Goal: Find specific page/section: Find specific page/section

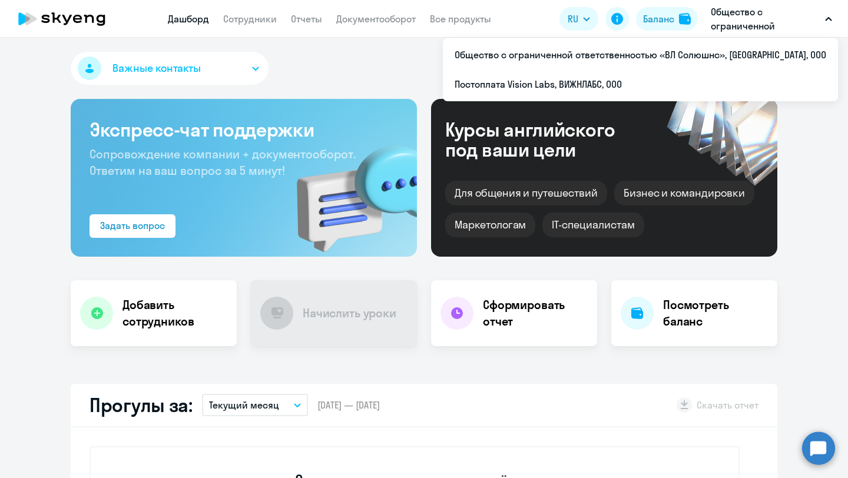
click at [749, 27] on p "Общество с ограниченной ответственностью «ВЛ Солюшнс», [GEOGRAPHIC_DATA], ООО" at bounding box center [766, 19] width 110 height 28
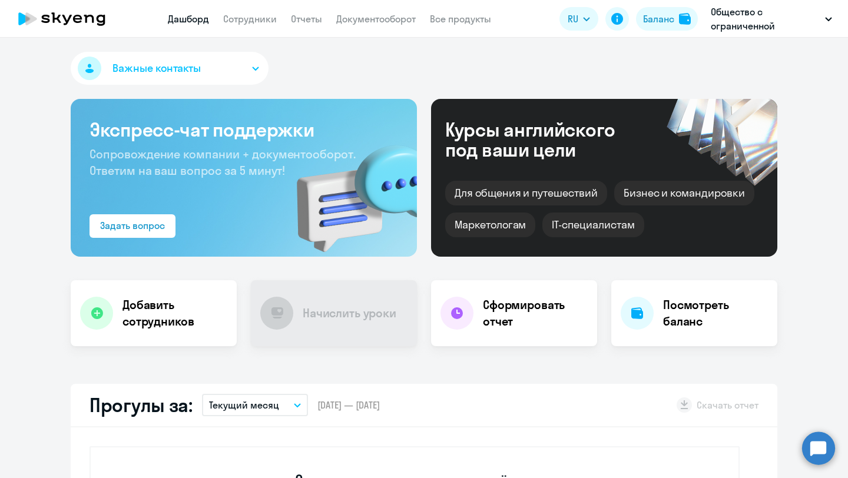
click at [749, 27] on p "Общество с ограниченной ответственностью «ВЛ Солюшнс», [GEOGRAPHIC_DATA], ООО" at bounding box center [766, 19] width 110 height 28
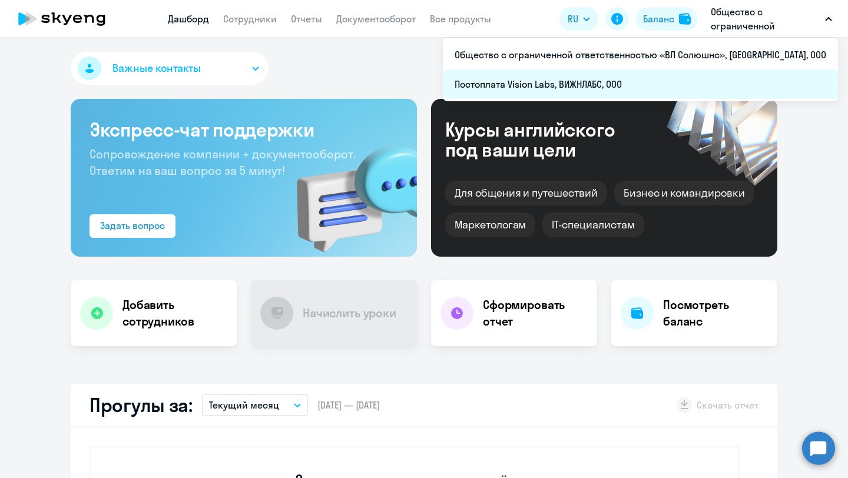
click at [677, 85] on li "Постоплата Vision Labs, ВИЖНЛАБС, ООО" at bounding box center [640, 84] width 395 height 29
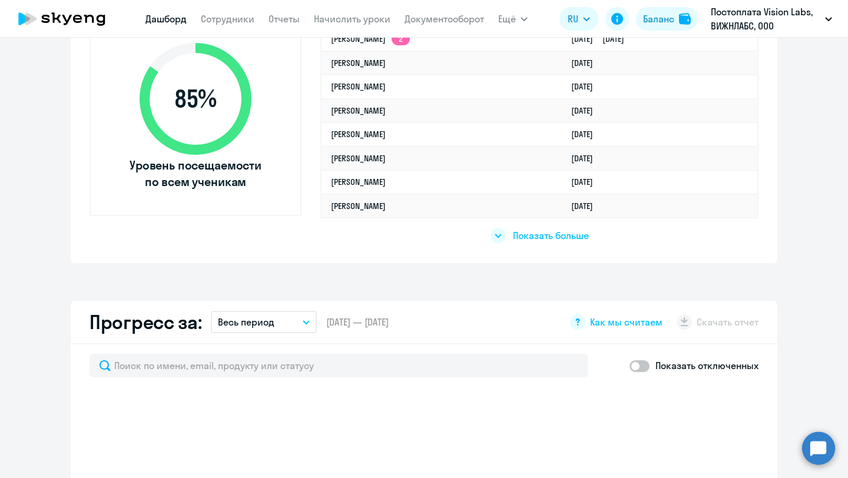
scroll to position [359, 0]
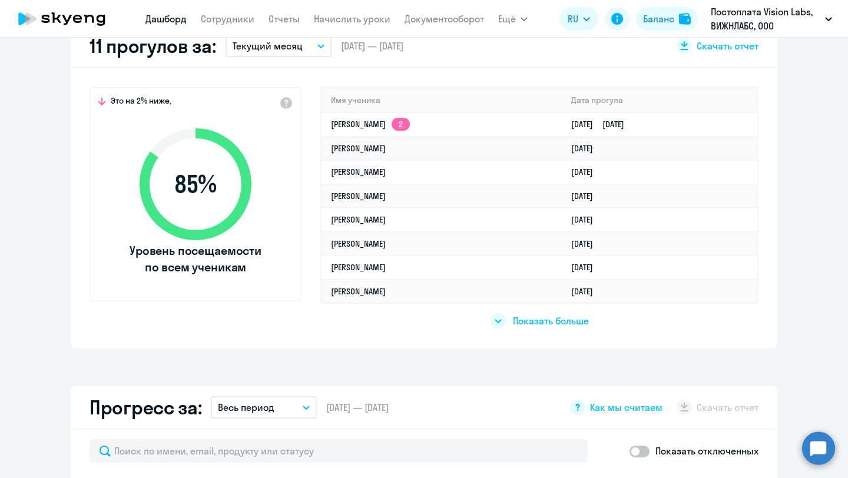
click at [504, 315] on div "Показать больше" at bounding box center [540, 320] width 98 height 15
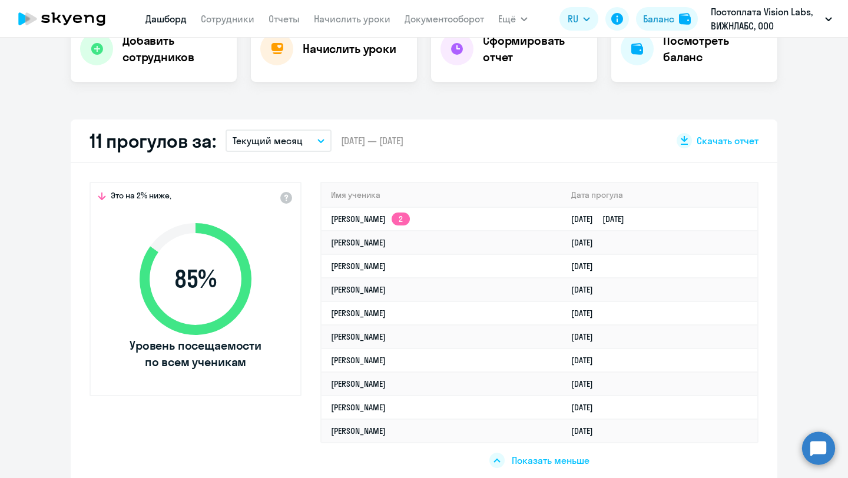
scroll to position [247, 0]
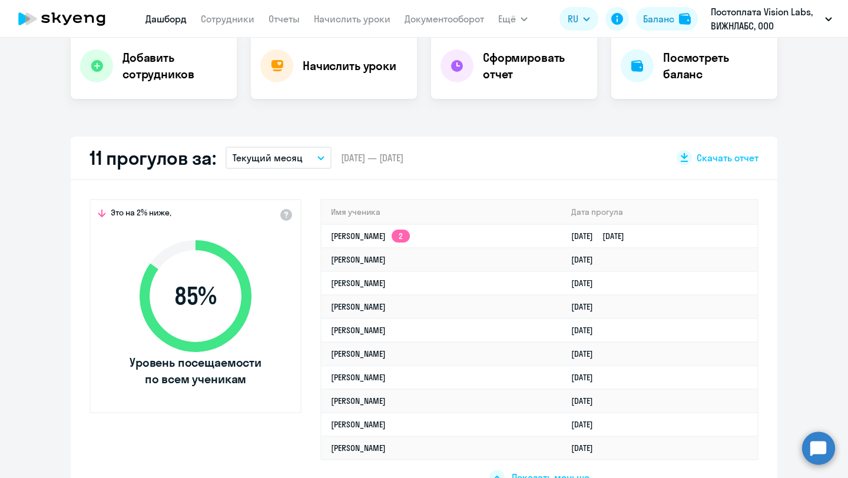
click at [262, 158] on p "Текущий месяц" at bounding box center [268, 158] width 70 height 14
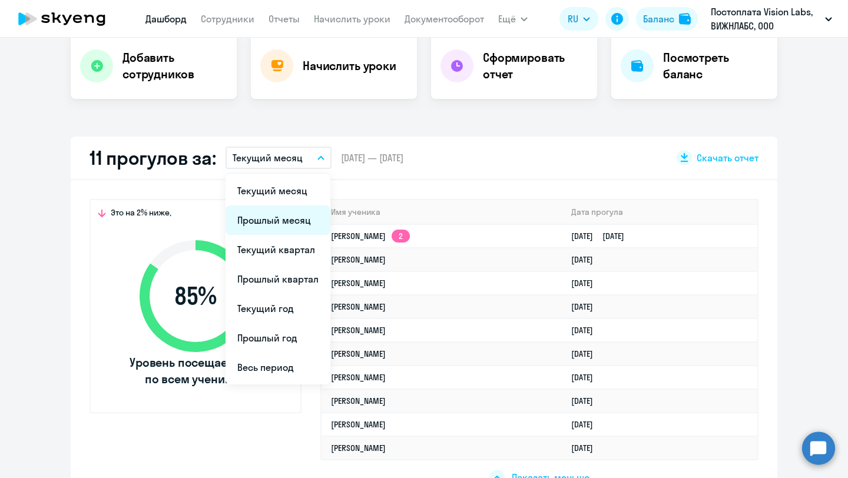
click at [301, 233] on li "Прошлый месяц" at bounding box center [278, 220] width 105 height 29
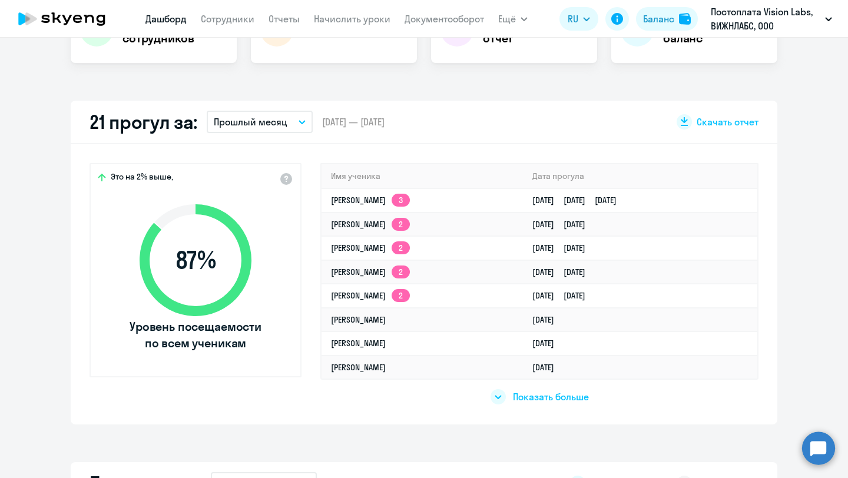
scroll to position [289, 0]
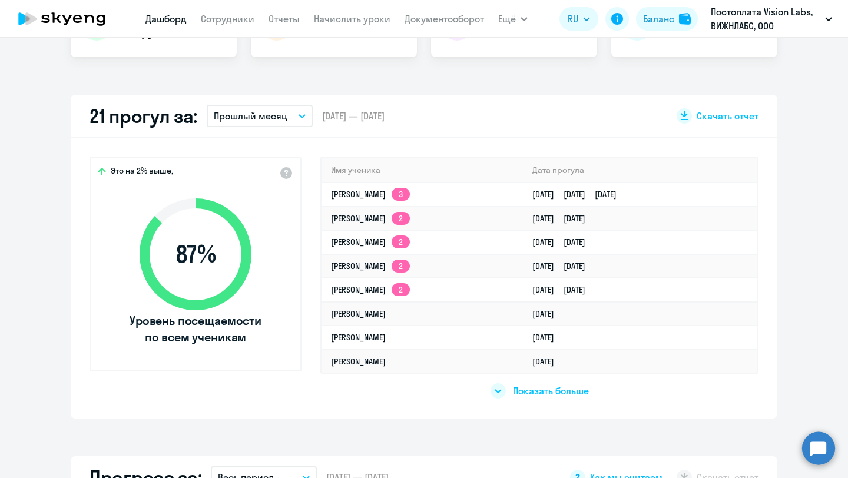
select select "30"
click at [234, 120] on p "Прошлый месяц" at bounding box center [251, 116] width 74 height 14
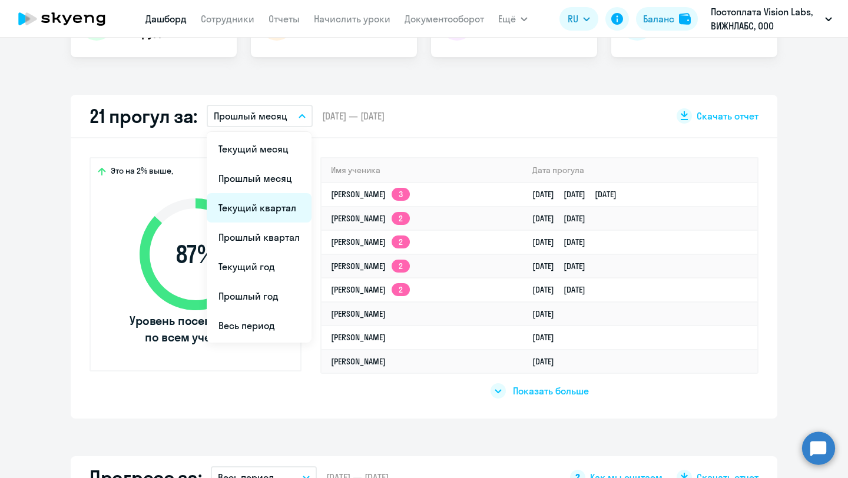
click at [246, 206] on li "Текущий квартал" at bounding box center [259, 207] width 105 height 29
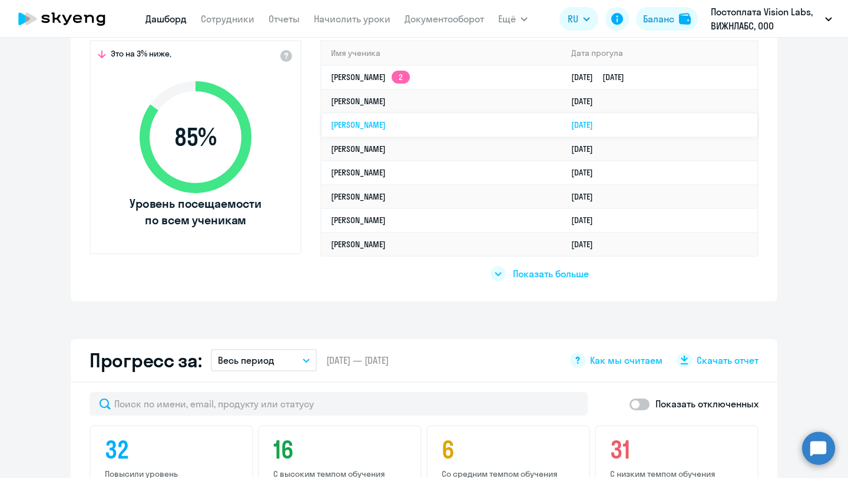
scroll to position [406, 0]
click at [525, 275] on span "Показать больше" at bounding box center [551, 274] width 76 height 13
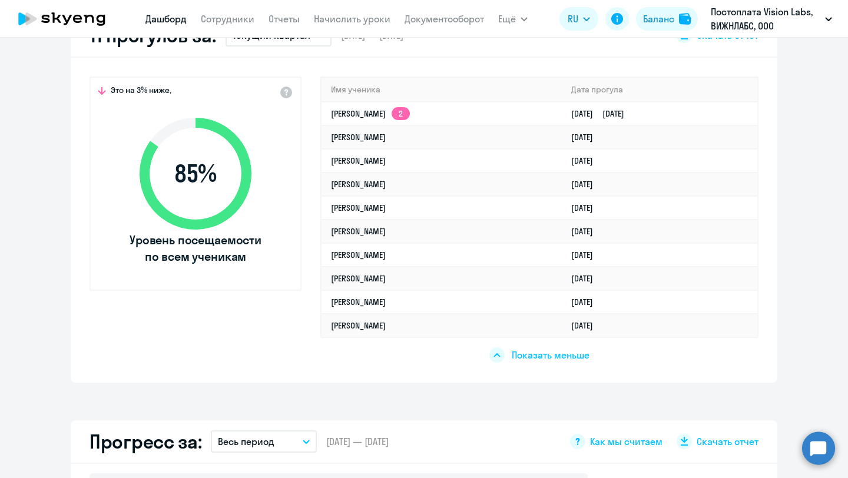
scroll to position [324, 0]
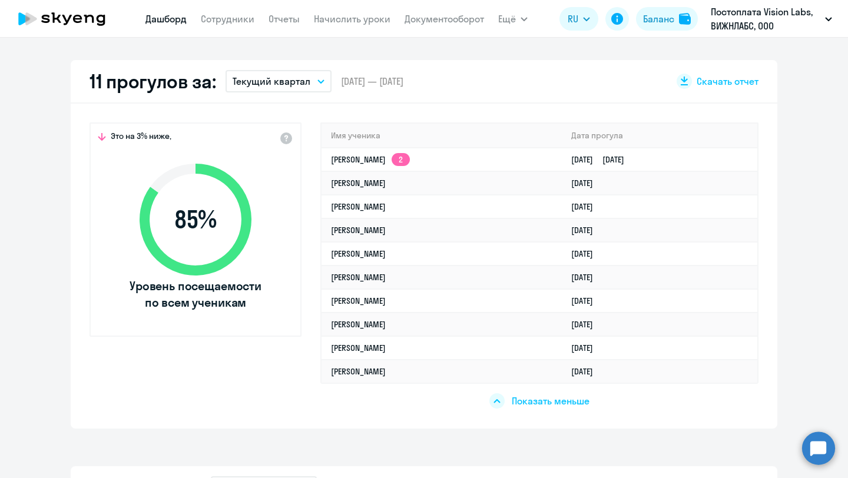
click at [273, 89] on button "Текущий квартал" at bounding box center [279, 81] width 106 height 22
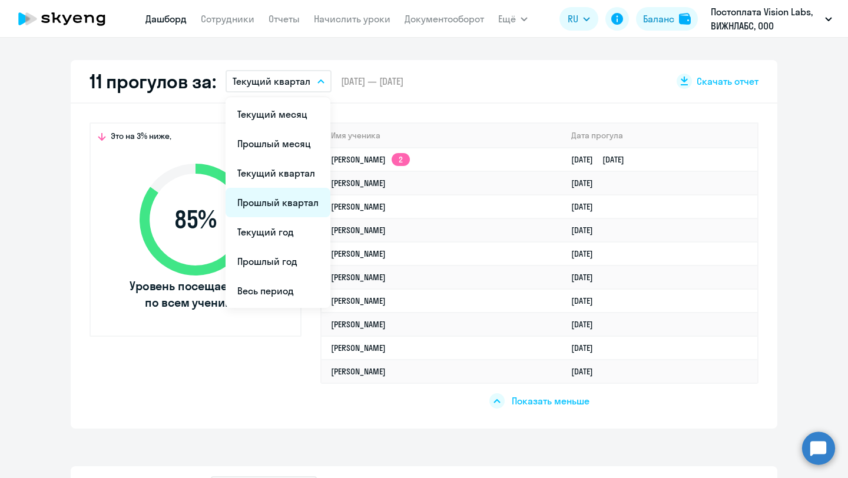
click at [281, 190] on li "Прошлый квартал" at bounding box center [278, 202] width 105 height 29
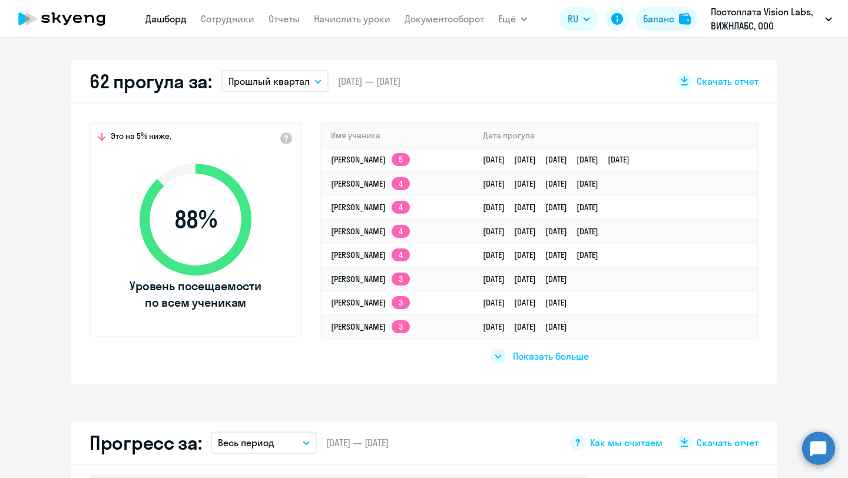
click at [541, 352] on span "Показать больше" at bounding box center [551, 356] width 76 height 13
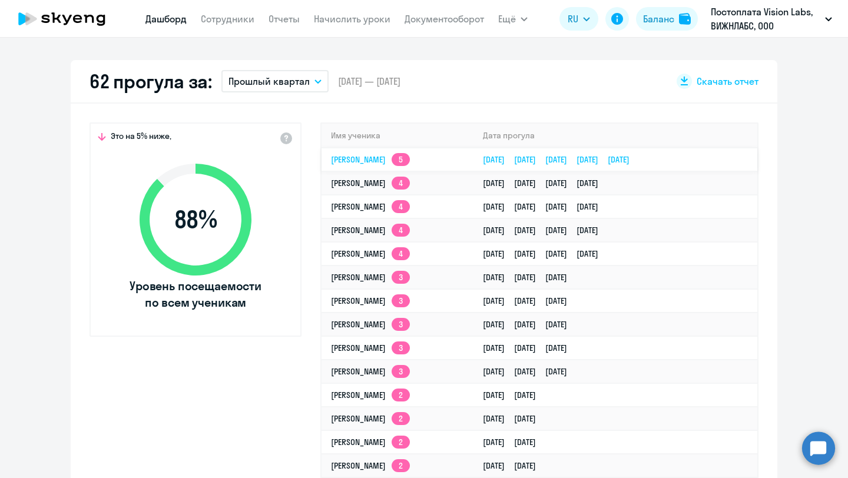
click at [409, 161] on link "Давид Тигранович Камалян 5" at bounding box center [370, 159] width 79 height 11
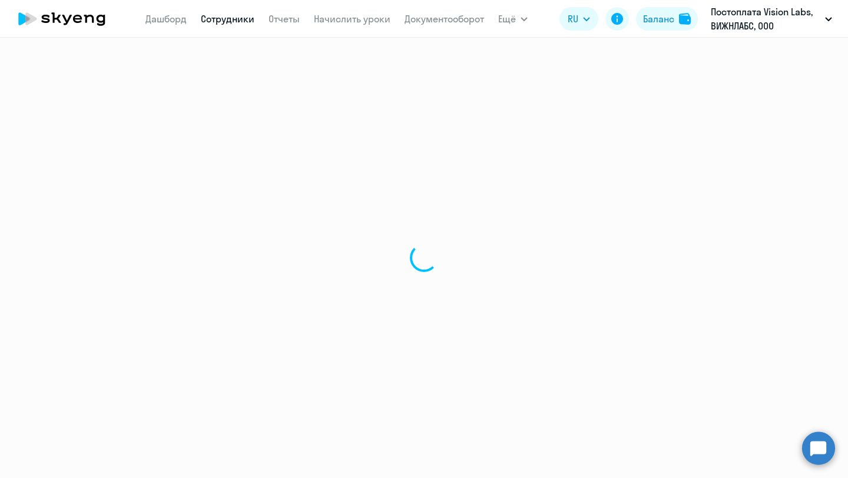
select select "english"
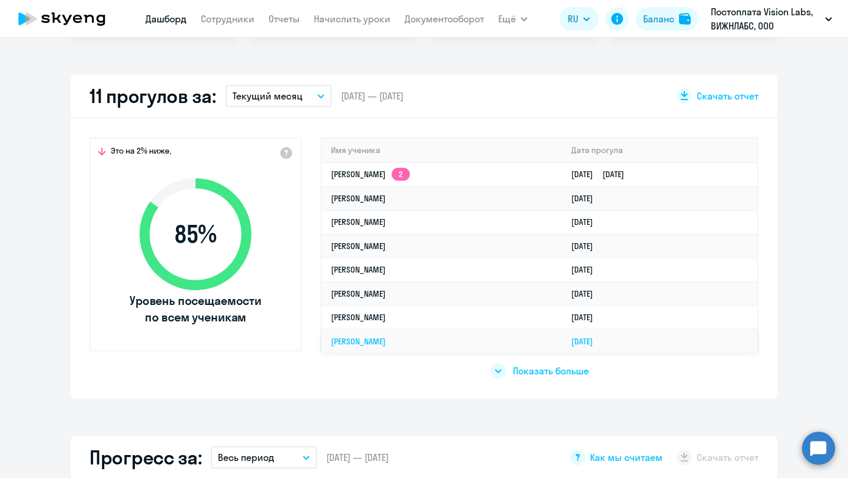
scroll to position [322, 0]
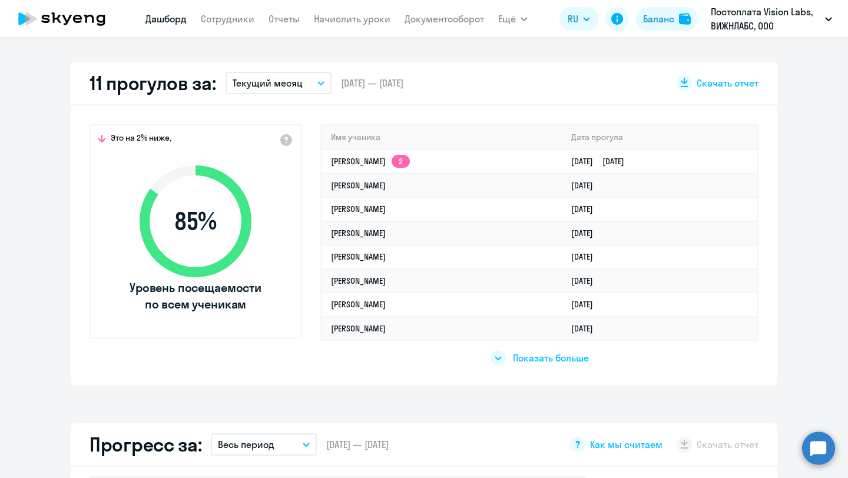
click at [535, 361] on span "Показать больше" at bounding box center [551, 358] width 76 height 13
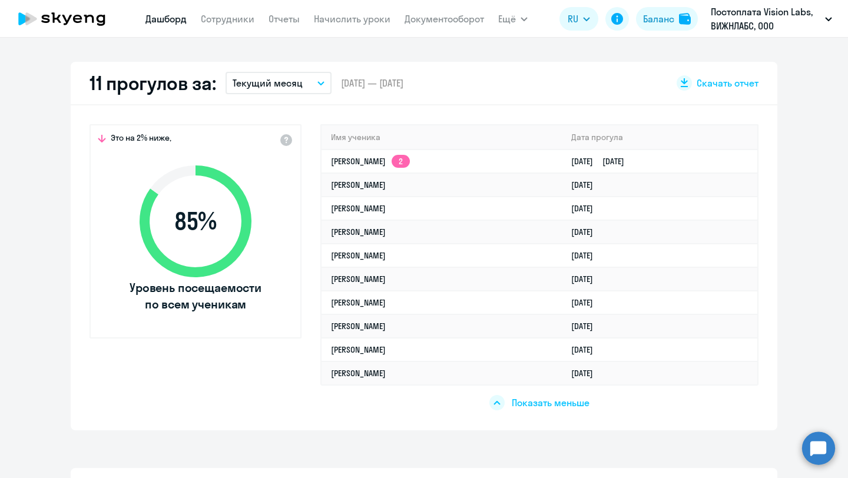
click at [292, 76] on p "Текущий месяц" at bounding box center [268, 83] width 70 height 14
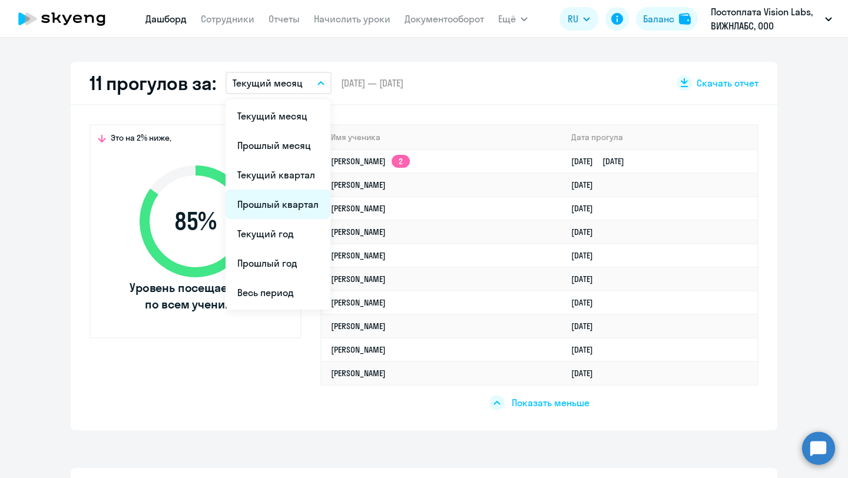
click at [289, 199] on li "Прошлый квартал" at bounding box center [278, 204] width 105 height 29
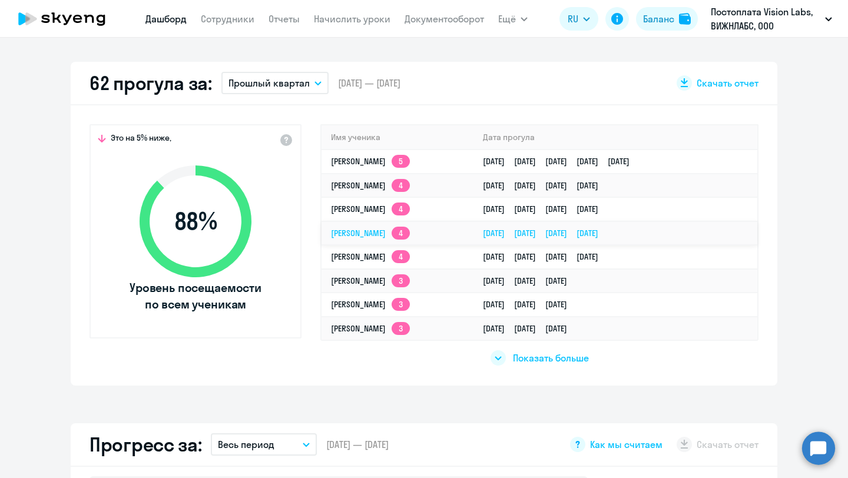
select select "30"
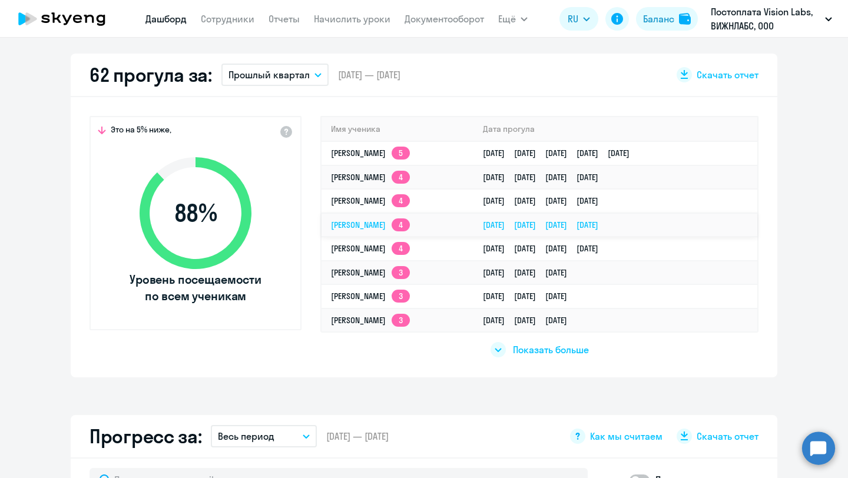
scroll to position [270, 0]
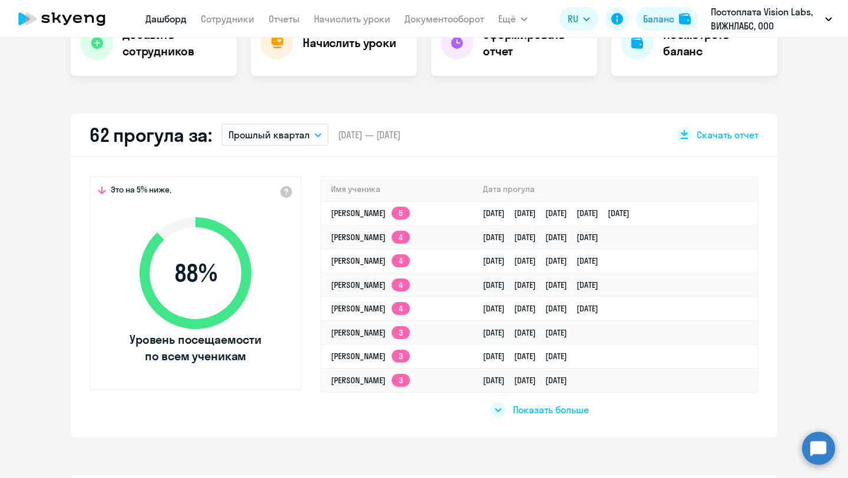
click at [315, 130] on button "Прошлый квартал" at bounding box center [274, 135] width 107 height 22
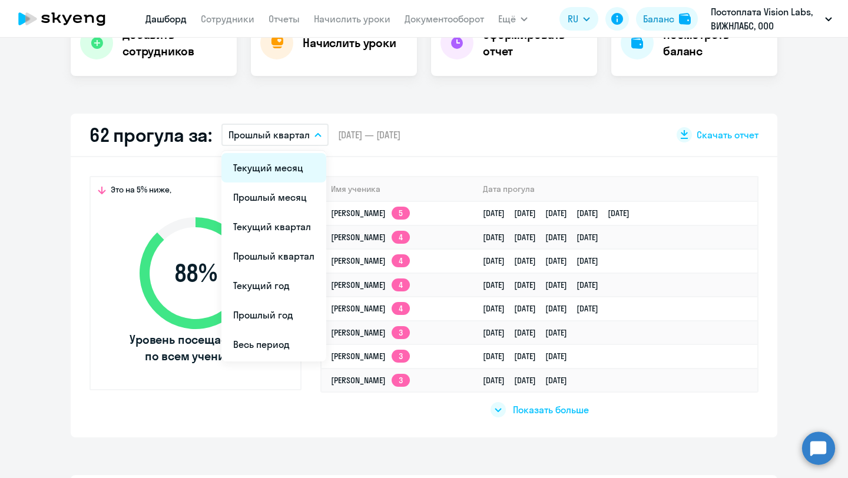
click at [301, 176] on li "Текущий месяц" at bounding box center [273, 167] width 105 height 29
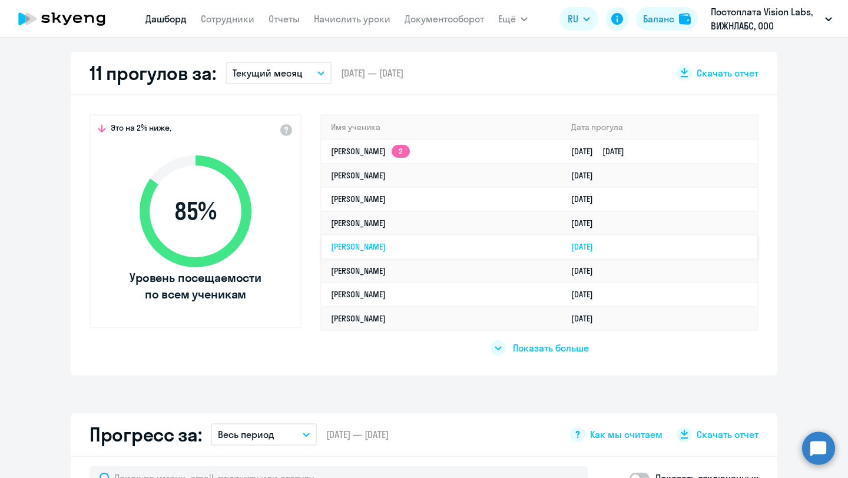
scroll to position [343, 0]
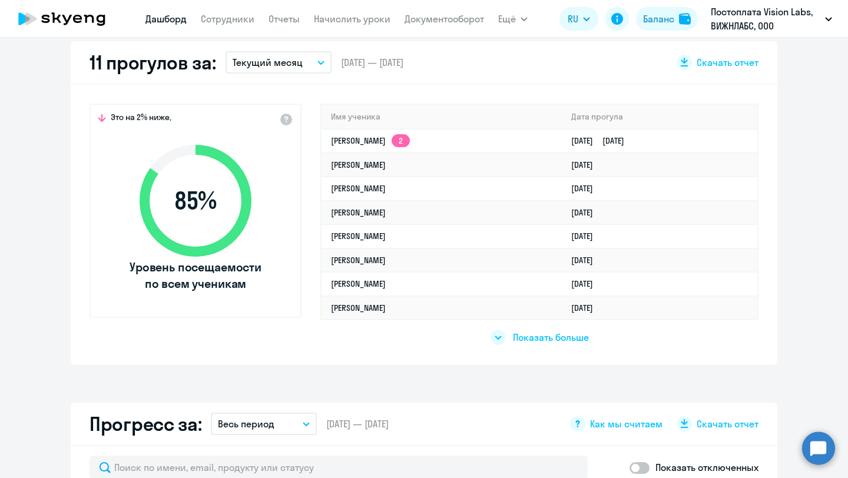
click at [531, 332] on span "Показать больше" at bounding box center [551, 337] width 76 height 13
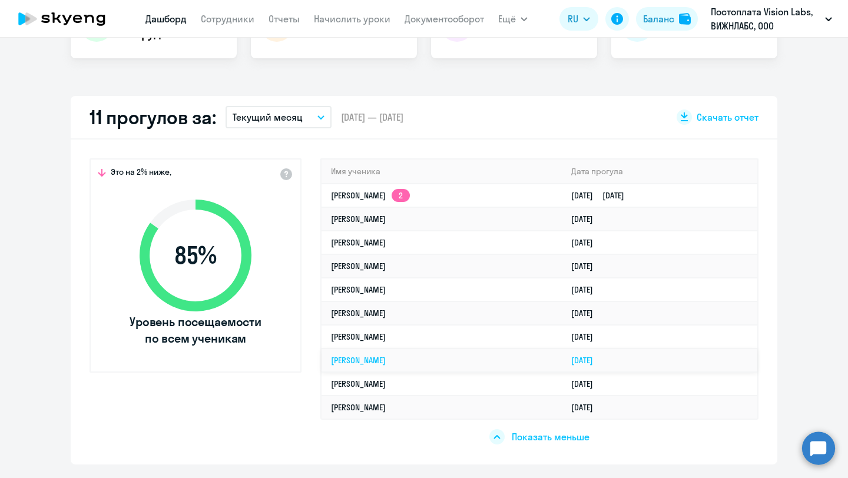
scroll to position [287, 0]
click at [276, 112] on p "Текущий месяц" at bounding box center [268, 118] width 70 height 14
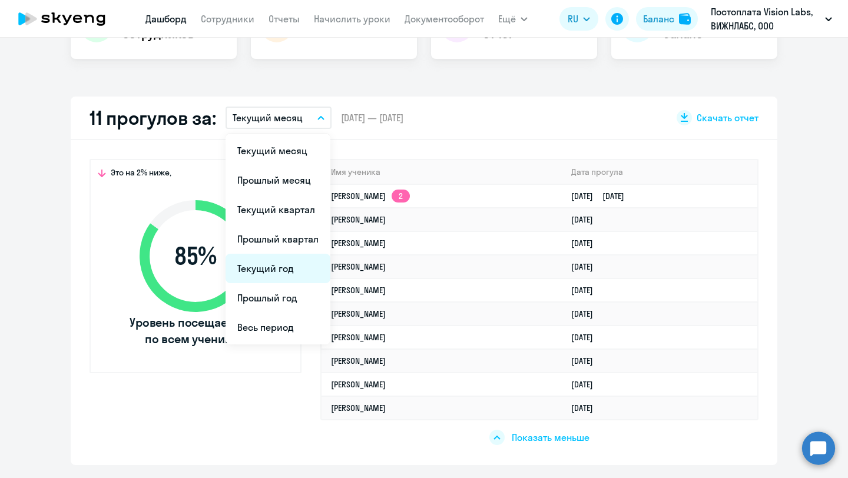
click at [278, 264] on li "Текущий год" at bounding box center [278, 268] width 105 height 29
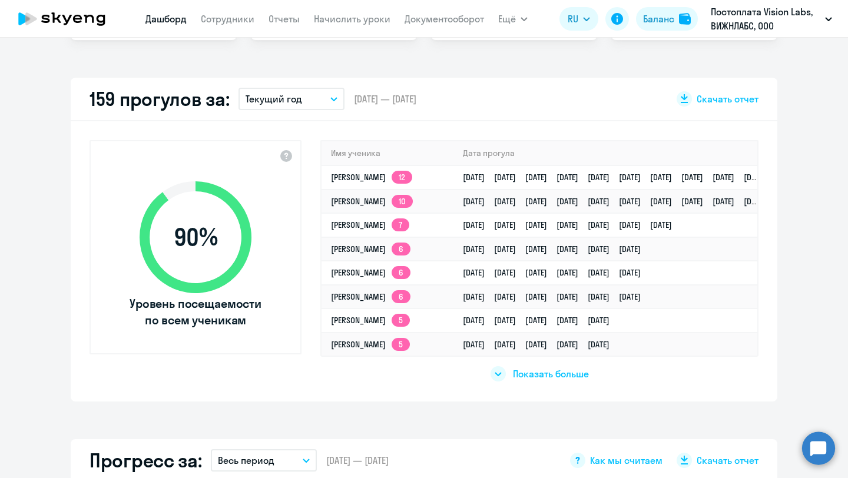
scroll to position [320, 0]
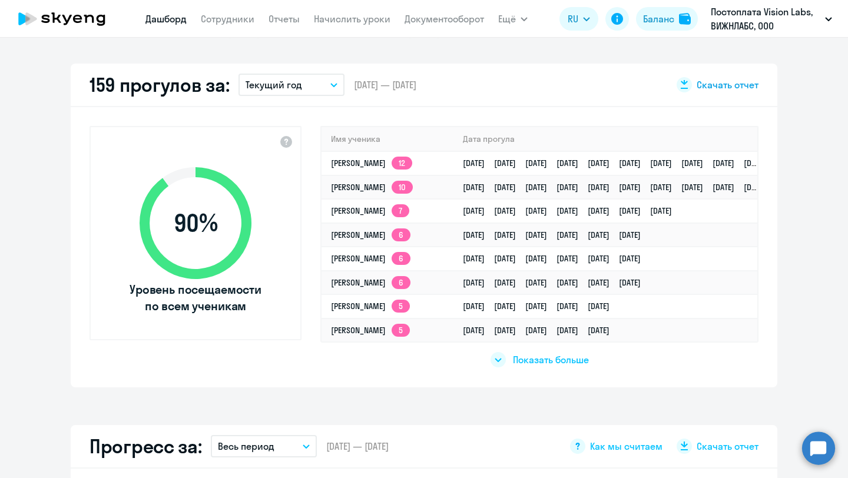
click at [718, 77] on div "Скачать отчет" at bounding box center [718, 84] width 82 height 15
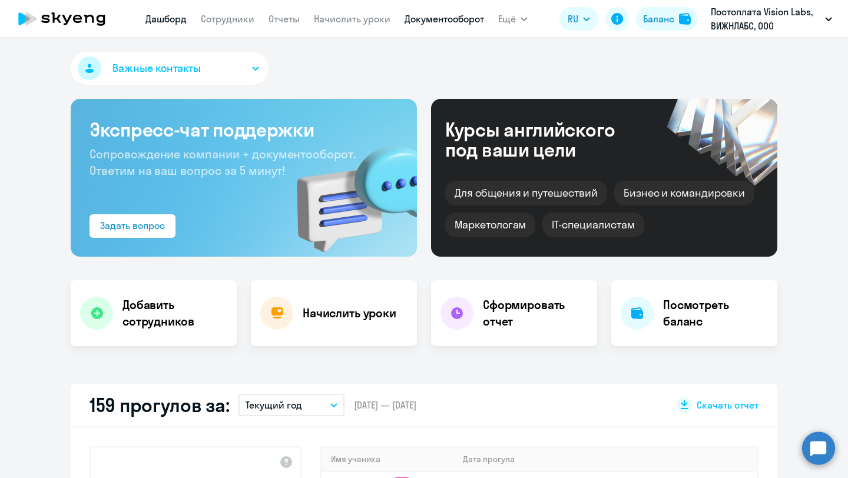
click at [449, 15] on link "Документооборот" at bounding box center [445, 19] width 80 height 12
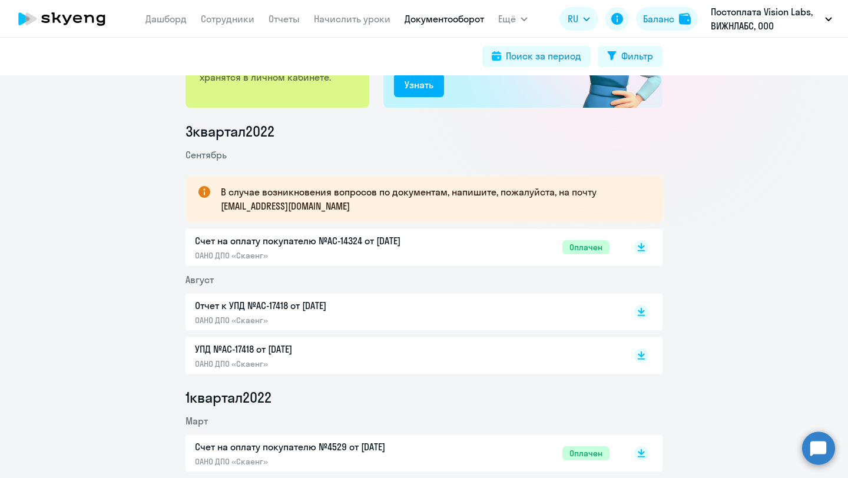
scroll to position [153, 0]
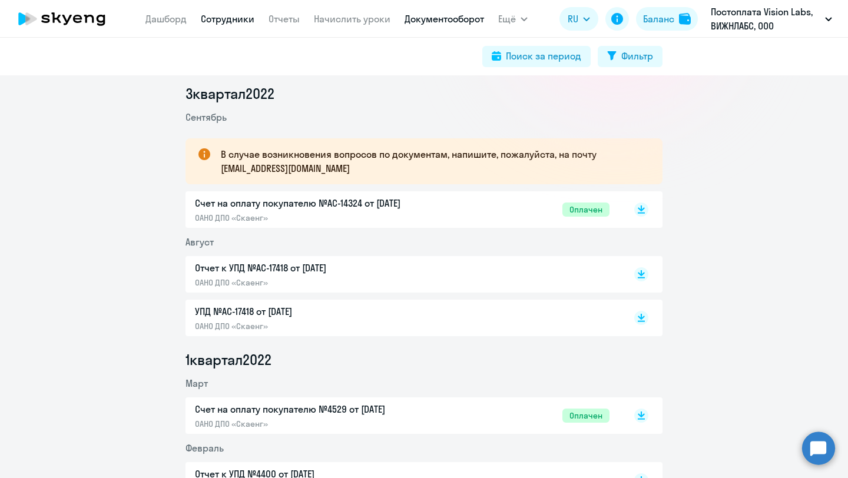
click at [210, 20] on link "Сотрудники" at bounding box center [228, 19] width 54 height 12
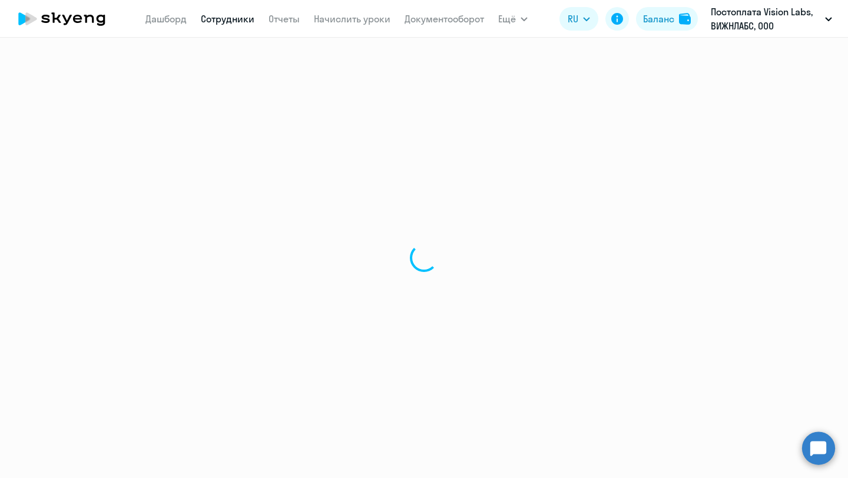
select select "30"
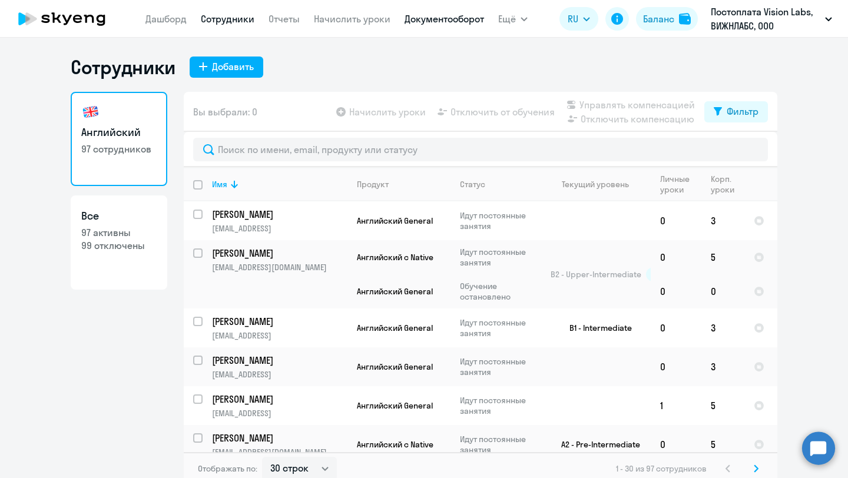
click at [454, 24] on link "Документооборот" at bounding box center [445, 19] width 80 height 12
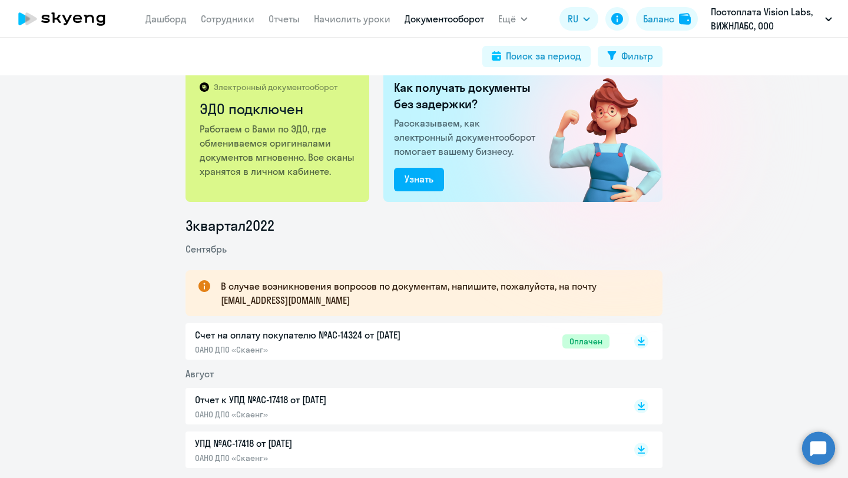
scroll to position [83, 0]
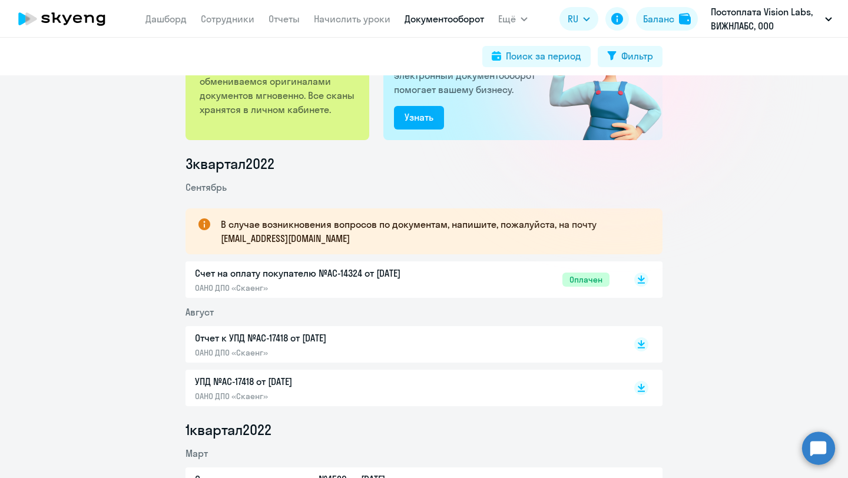
click at [421, 276] on p "Счет на оплату покупателю №AC-14324 от [DATE]" at bounding box center [318, 273] width 247 height 14
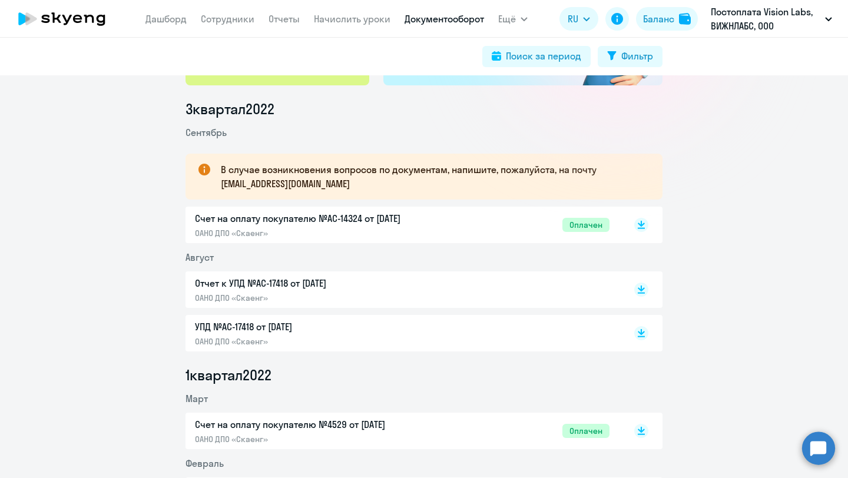
scroll to position [213, 0]
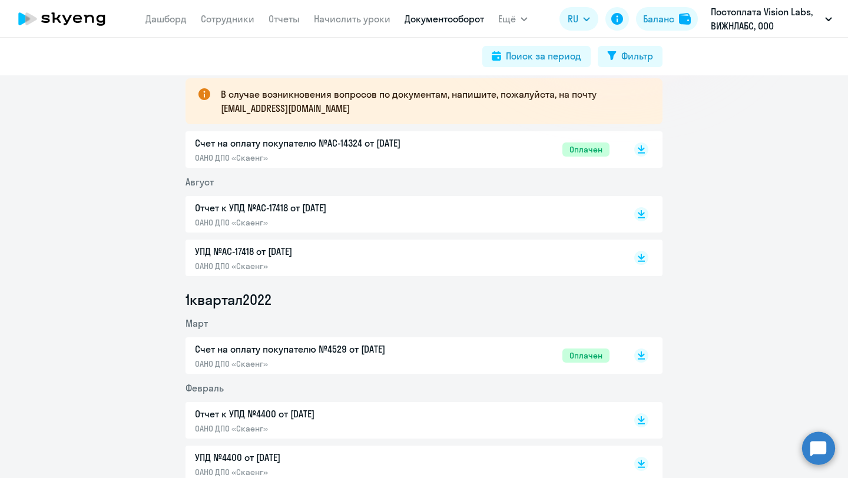
click at [447, 348] on div "Счет на оплату покупателю №4529 от 01.03.2022 ОАНО ДПО «Скаенг» Оплачен" at bounding box center [402, 355] width 415 height 27
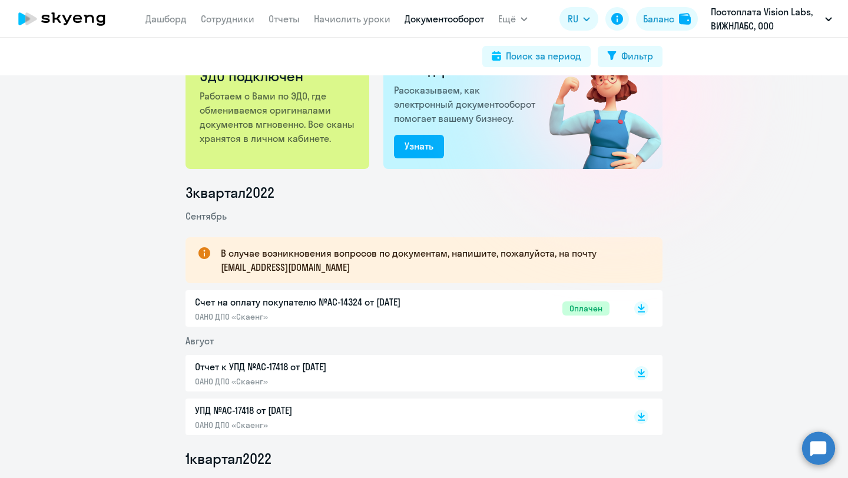
scroll to position [0, 0]
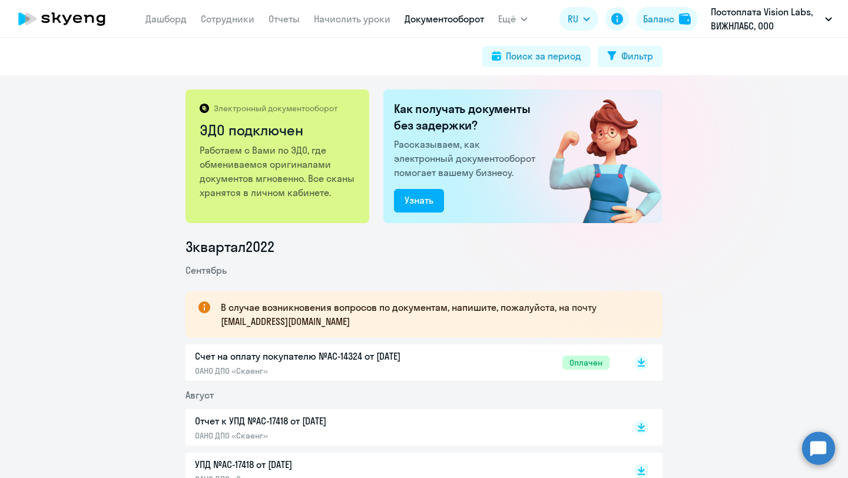
click at [300, 367] on p "ОАНО ДПО «Скаенг»" at bounding box center [318, 371] width 247 height 11
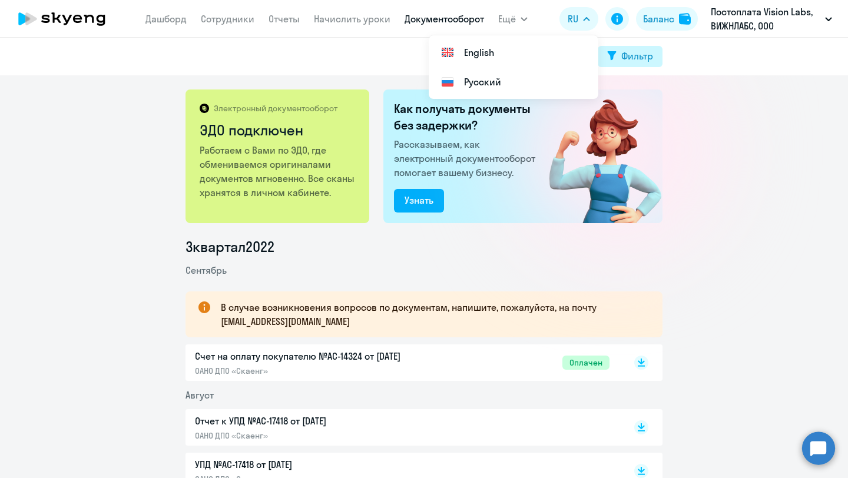
click at [628, 59] on div "Фильтр" at bounding box center [637, 56] width 32 height 14
select select "all"
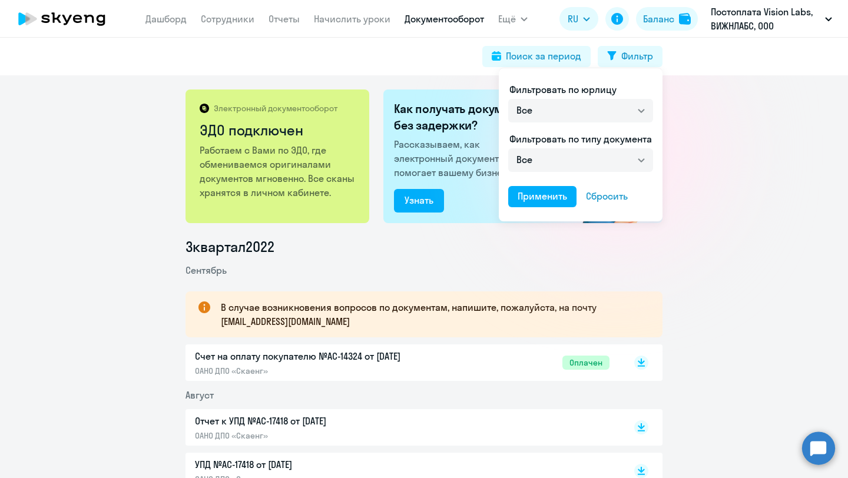
click at [811, 224] on div at bounding box center [424, 239] width 848 height 478
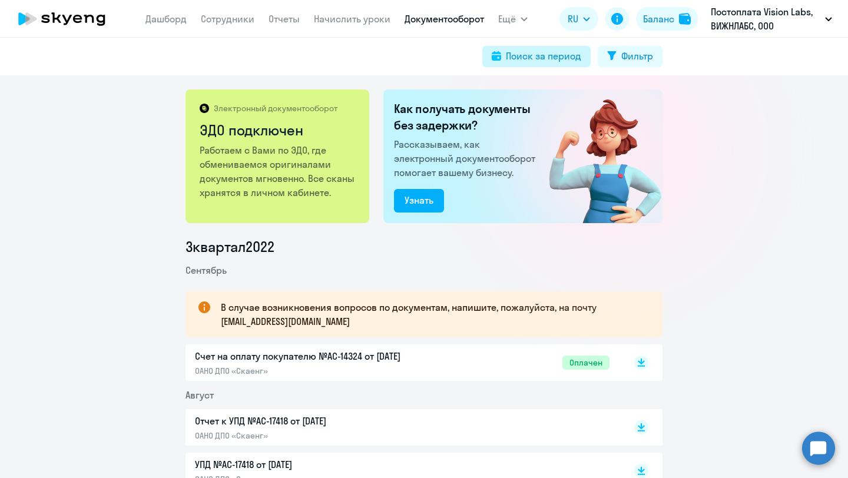
click at [510, 61] on div "Поиск за период" at bounding box center [543, 56] width 75 height 14
select select "all"
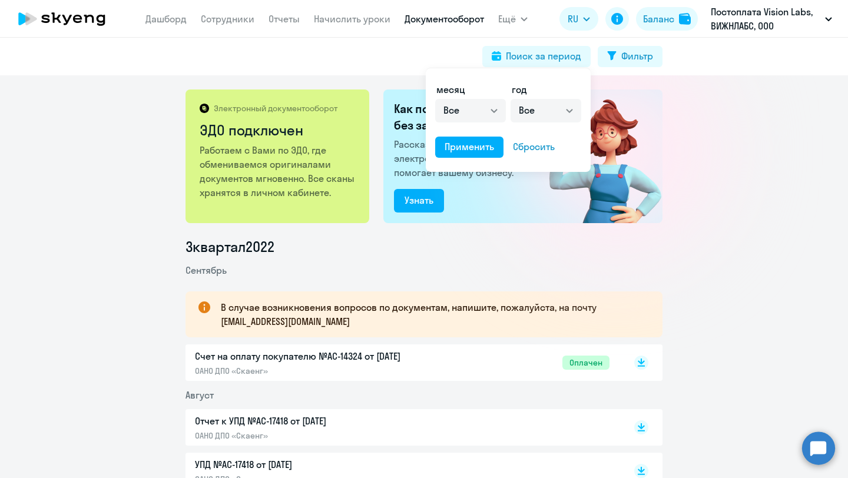
click at [562, 98] on div "год Все 2025 2024 2023 2022 2021 2020 2019 2018 2017 2016" at bounding box center [546, 102] width 71 height 40
click at [562, 110] on select "Все 2025 2024 2023 2022 2021 2020 2019 2018 2017 2016" at bounding box center [546, 111] width 71 height 24
select select "2025"
click at [511, 99] on select "Все 2025 2024 2023 2022 2021 2020 2019 2018 2017 2016" at bounding box center [546, 111] width 71 height 24
click at [482, 151] on div "Применить" at bounding box center [469, 147] width 49 height 14
